Goal: Task Accomplishment & Management: Manage account settings

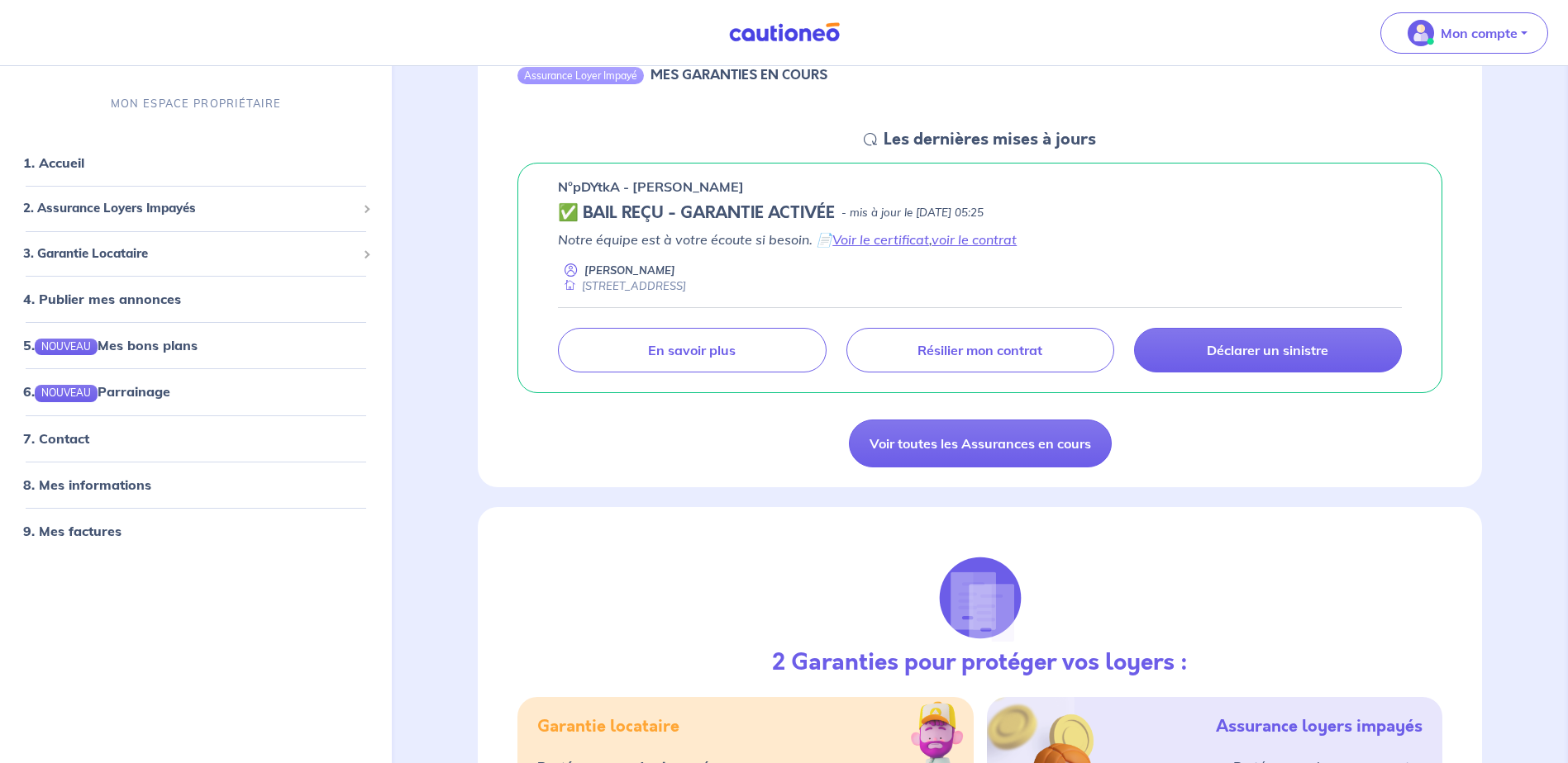
scroll to position [247, 0]
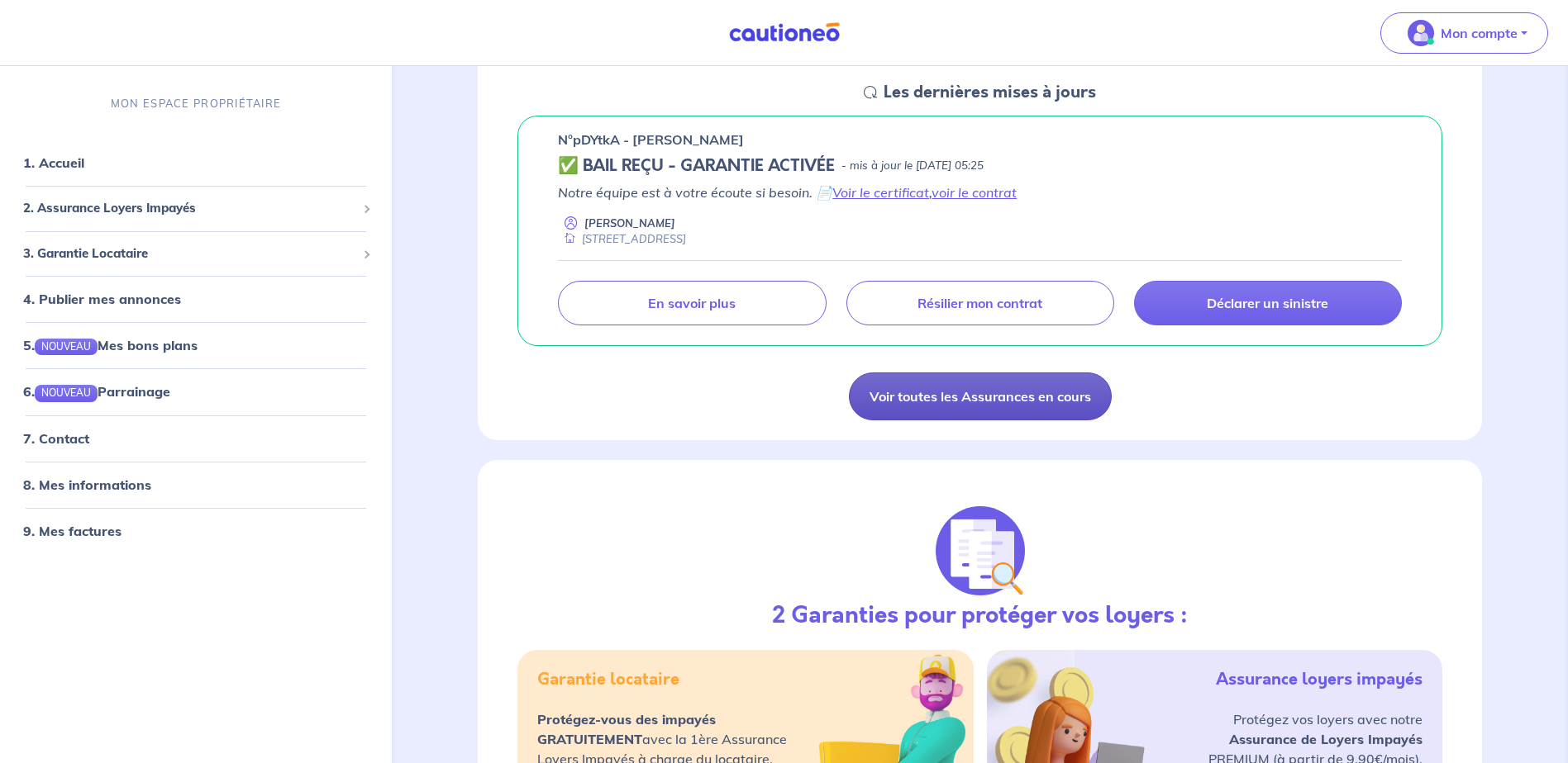
click at [988, 389] on link "Voir toutes les Assurances en cours" at bounding box center [980, 397] width 263 height 48
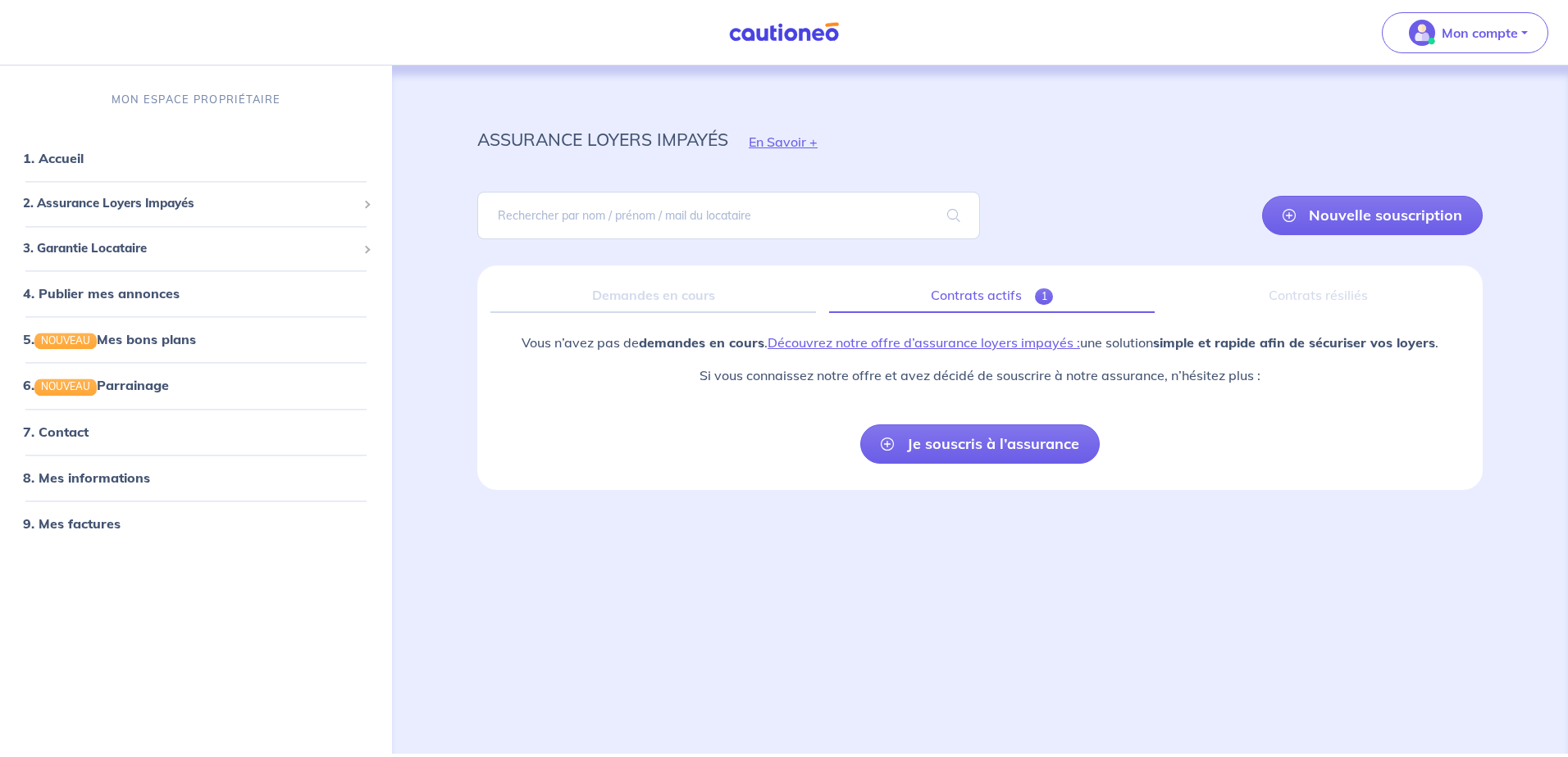
click at [944, 294] on link "Contrats actifs 1" at bounding box center [991, 295] width 325 height 35
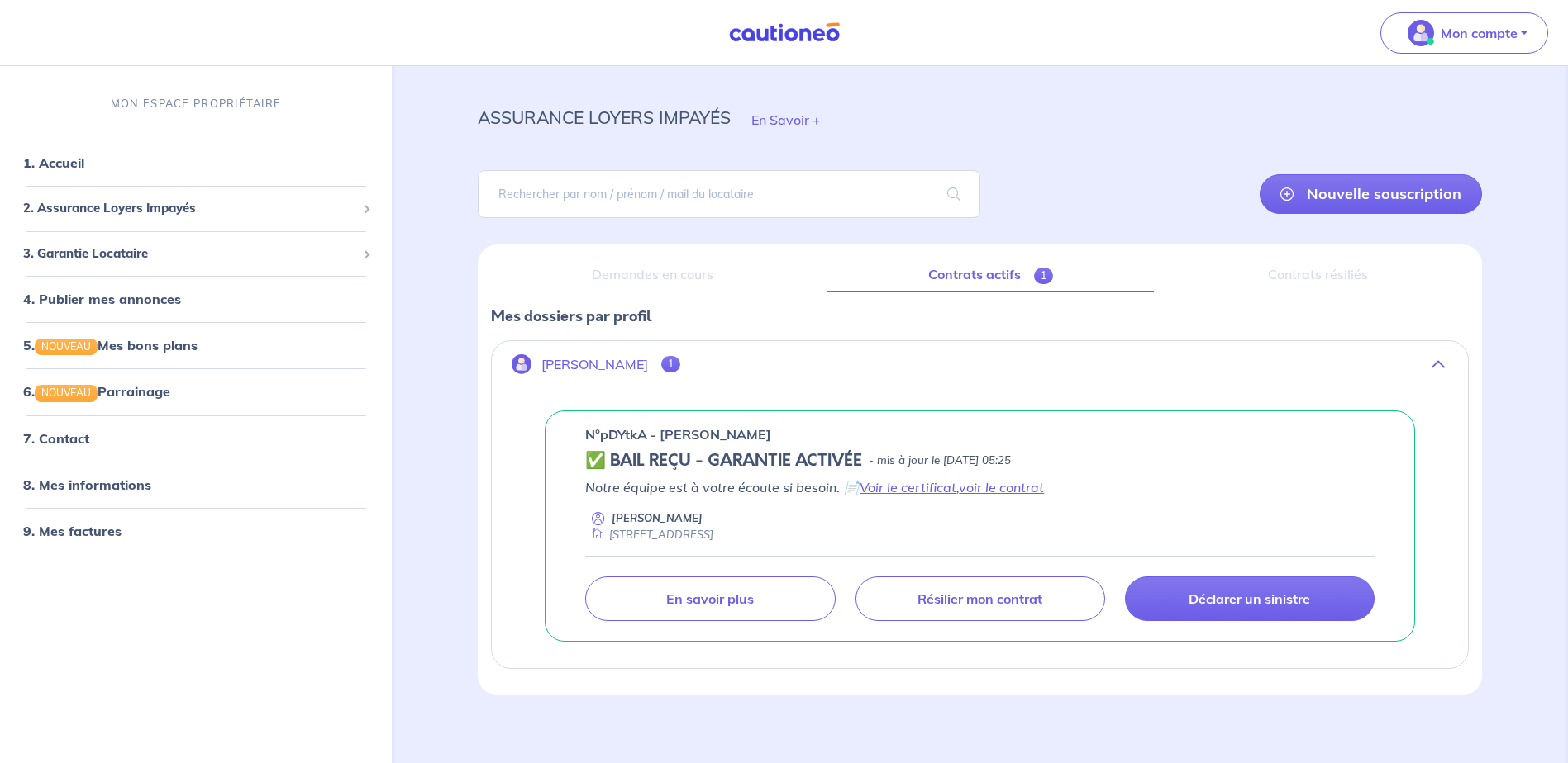
scroll to position [35, 0]
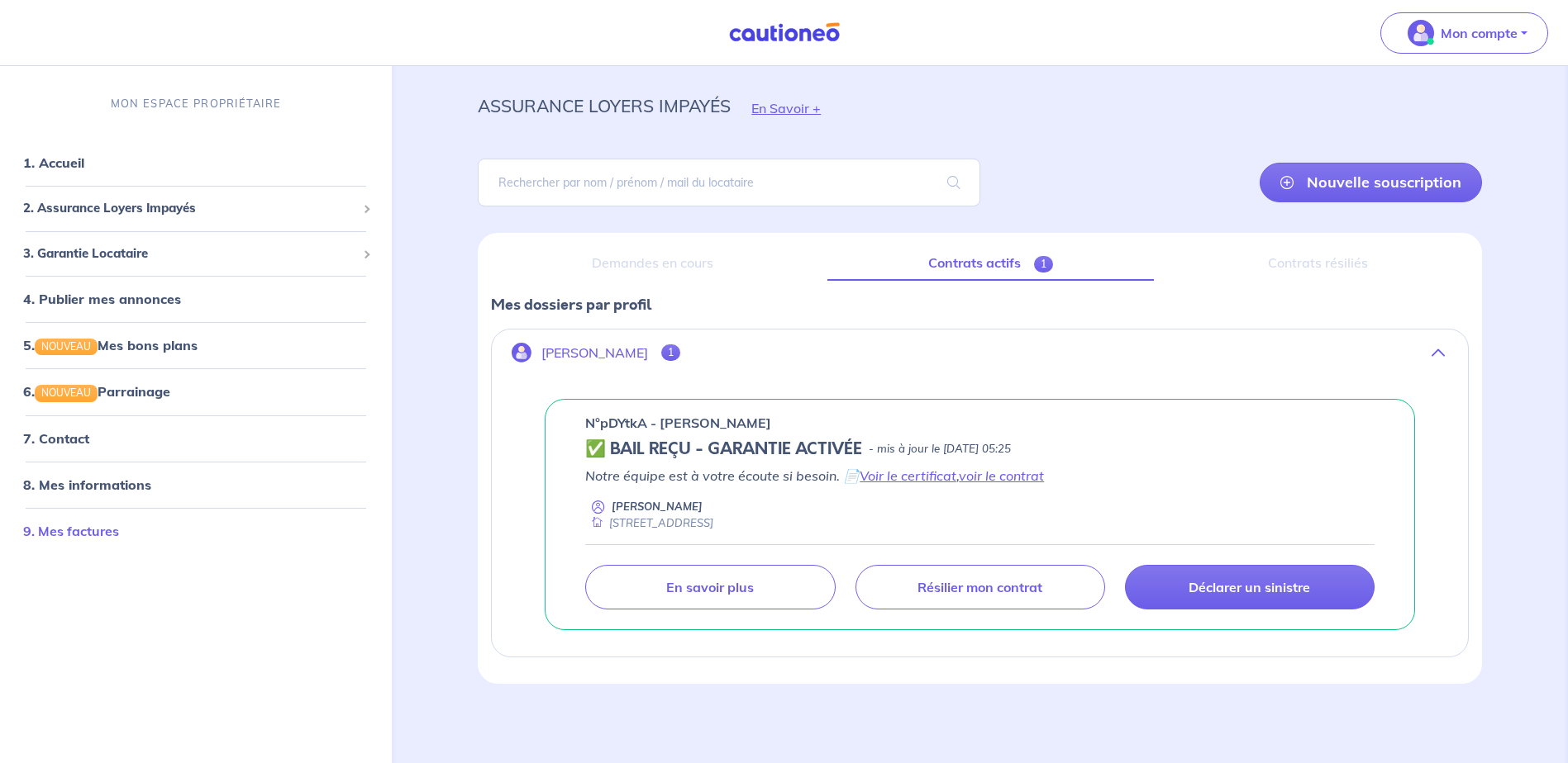
click at [111, 526] on link "9. Mes factures" at bounding box center [70, 531] width 95 height 16
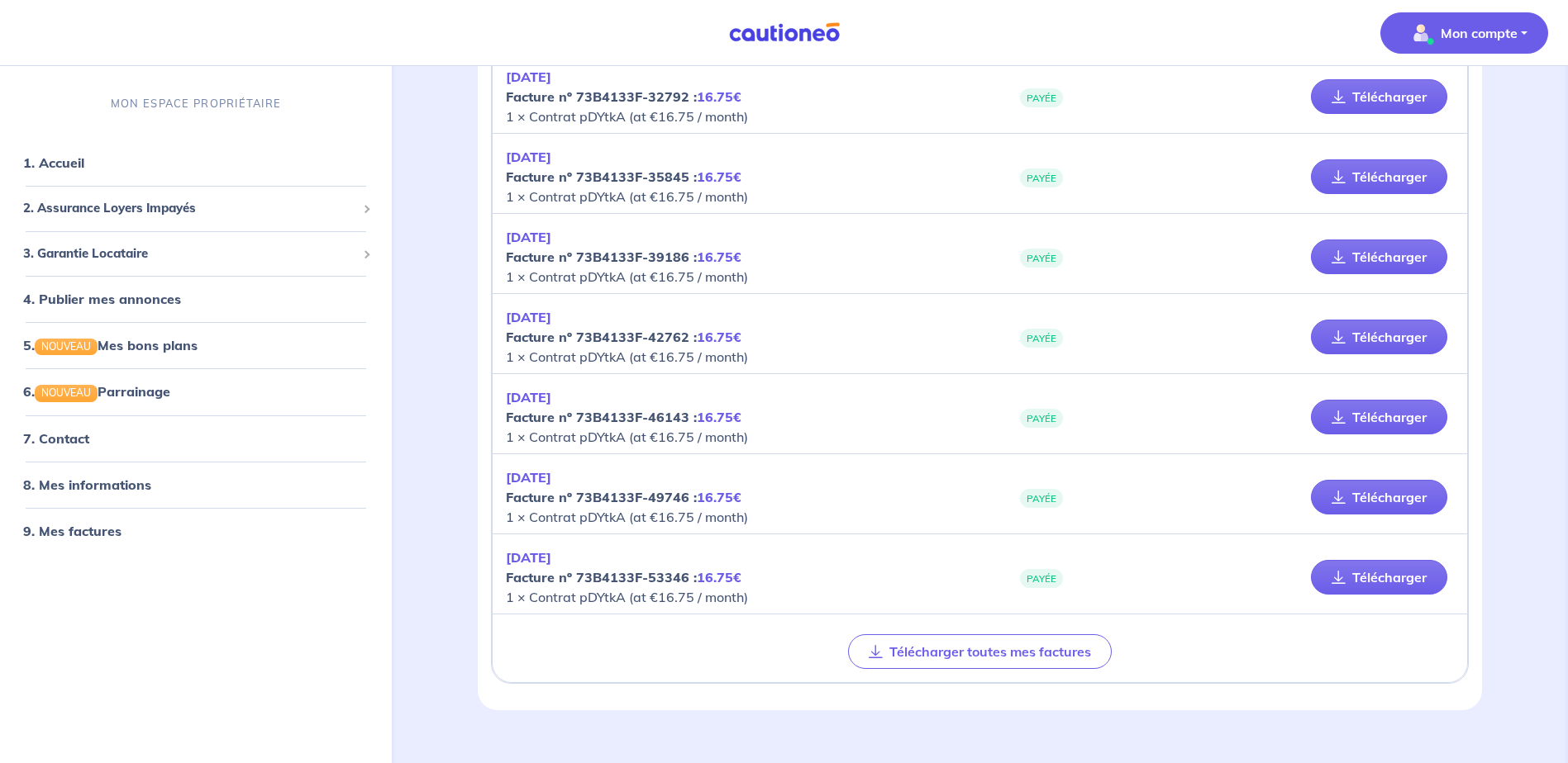
scroll to position [1281, 0]
